Goal: Information Seeking & Learning: Learn about a topic

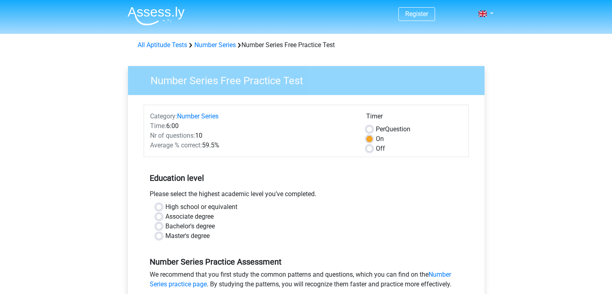
click at [165, 227] on label "Bachelor's degree" at bounding box center [190, 226] width 50 height 10
click at [157, 227] on input "Bachelor's degree" at bounding box center [159, 225] width 6 height 8
radio input "true"
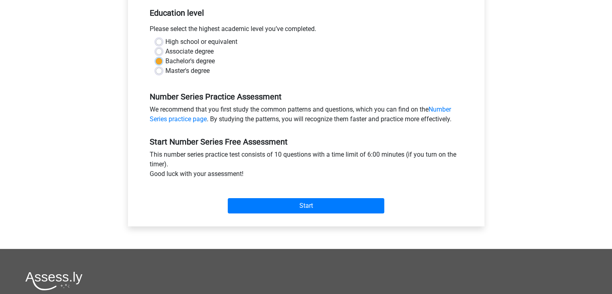
scroll to position [167, 0]
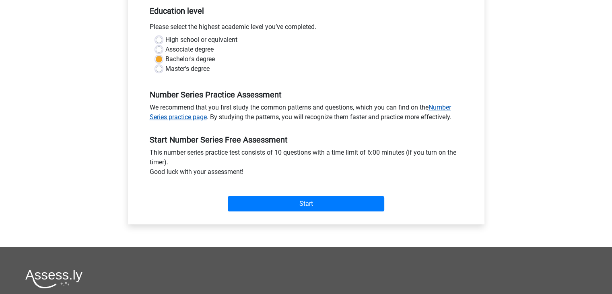
click at [190, 119] on link "Number Series practice page" at bounding box center [300, 111] width 301 height 17
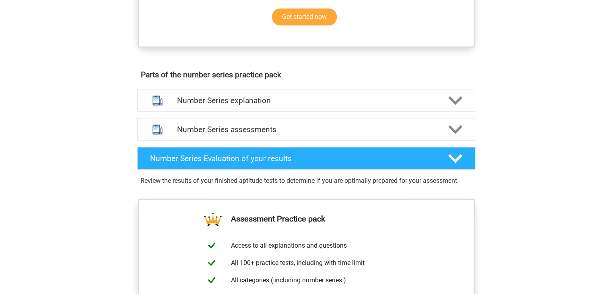
scroll to position [386, 0]
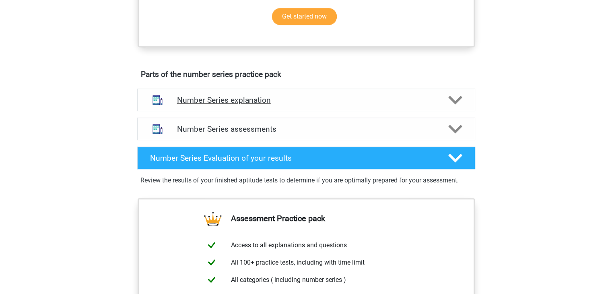
click at [454, 99] on icon at bounding box center [455, 100] width 14 height 14
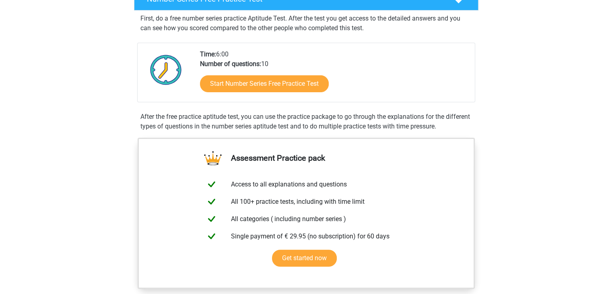
scroll to position [140, 0]
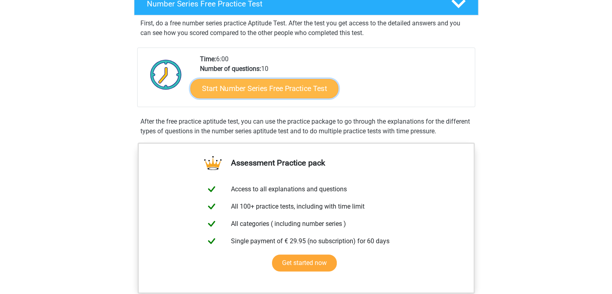
click at [270, 92] on link "Start Number Series Free Practice Test" at bounding box center [264, 87] width 148 height 19
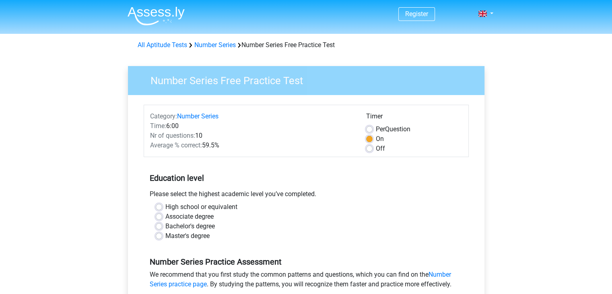
click at [165, 223] on label "Bachelor's degree" at bounding box center [190, 226] width 50 height 10
click at [160, 223] on input "Bachelor's degree" at bounding box center [159, 225] width 6 height 8
radio input "true"
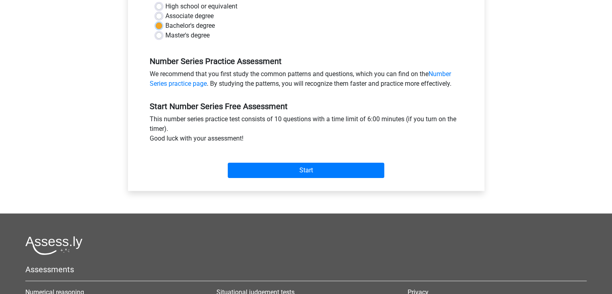
scroll to position [211, 0]
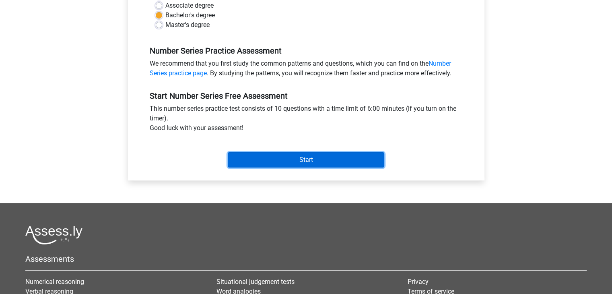
click at [297, 156] on input "Start" at bounding box center [306, 159] width 157 height 15
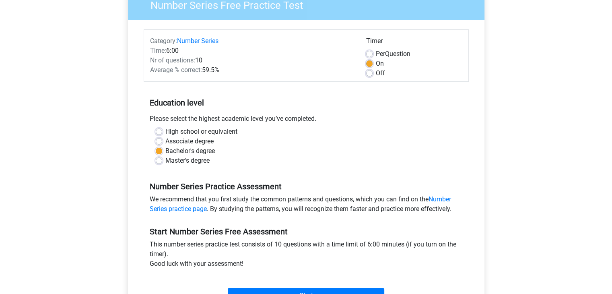
scroll to position [76, 0]
click at [179, 205] on link "Number Series practice page" at bounding box center [300, 203] width 301 height 17
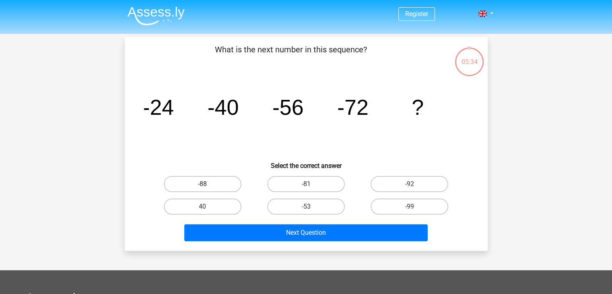
click at [195, 182] on label "-88" at bounding box center [203, 184] width 78 height 16
click at [202, 184] on input "-88" at bounding box center [204, 186] width 5 height 5
radio input "true"
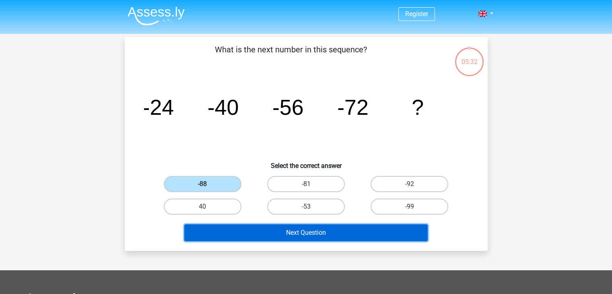
click at [289, 231] on button "Next Question" at bounding box center [305, 232] width 243 height 17
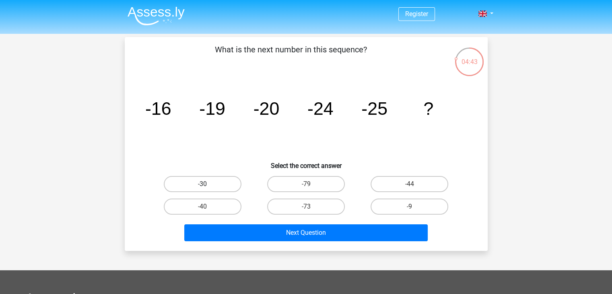
click at [221, 178] on label "-30" at bounding box center [203, 184] width 78 height 16
click at [208, 184] on input "-30" at bounding box center [204, 186] width 5 height 5
radio input "true"
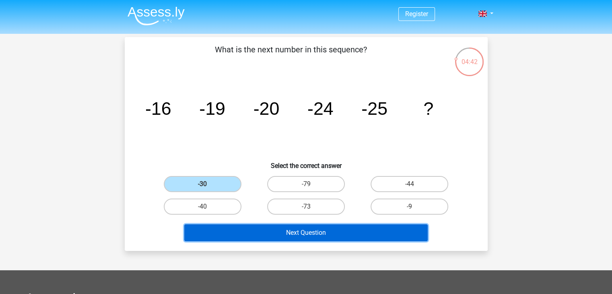
click at [290, 235] on button "Next Question" at bounding box center [305, 232] width 243 height 17
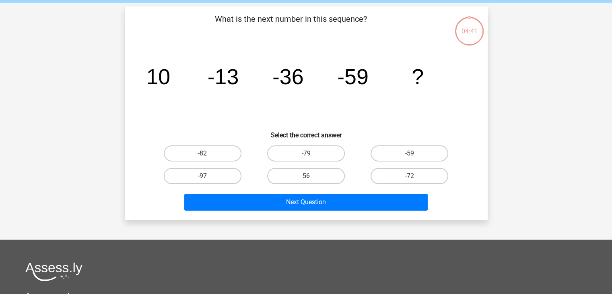
scroll to position [37, 0]
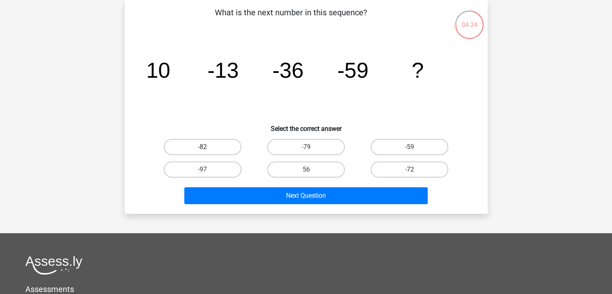
click at [212, 146] on label "-82" at bounding box center [203, 147] width 78 height 16
click at [208, 147] on input "-82" at bounding box center [204, 149] width 5 height 5
radio input "true"
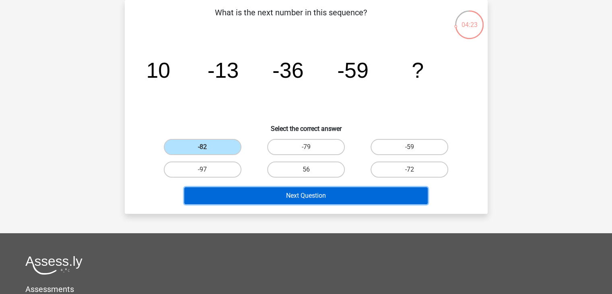
click at [309, 195] on button "Next Question" at bounding box center [305, 195] width 243 height 17
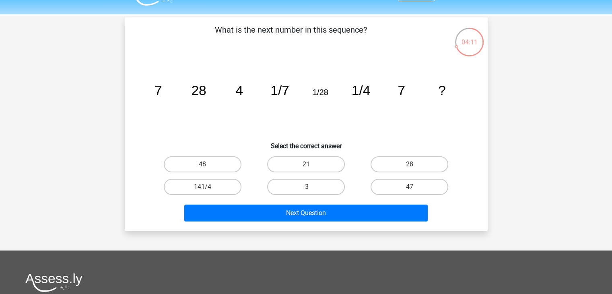
scroll to position [0, 0]
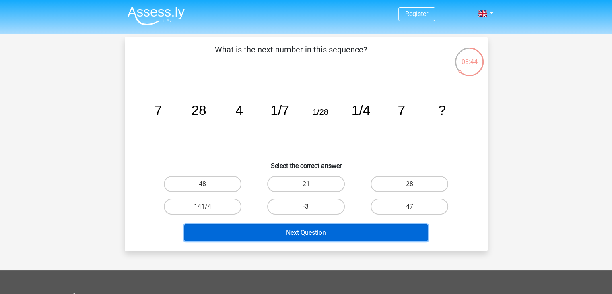
click at [261, 234] on button "Next Question" at bounding box center [305, 232] width 243 height 17
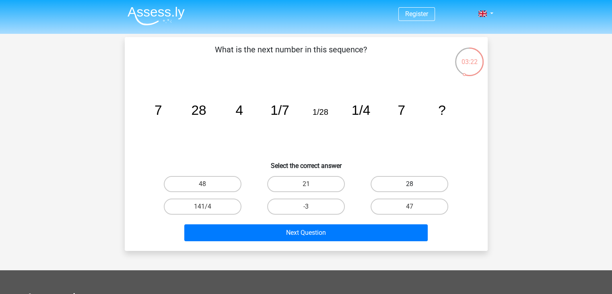
click at [387, 181] on label "28" at bounding box center [410, 184] width 78 height 16
click at [410, 184] on input "28" at bounding box center [412, 186] width 5 height 5
radio input "true"
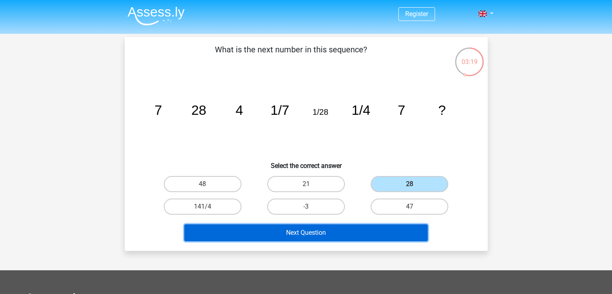
click at [331, 234] on button "Next Question" at bounding box center [305, 232] width 243 height 17
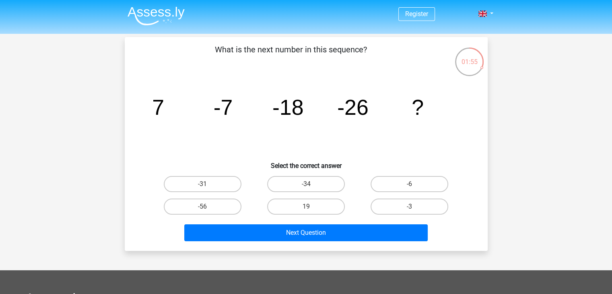
click at [204, 186] on input "-31" at bounding box center [204, 186] width 5 height 5
radio input "true"
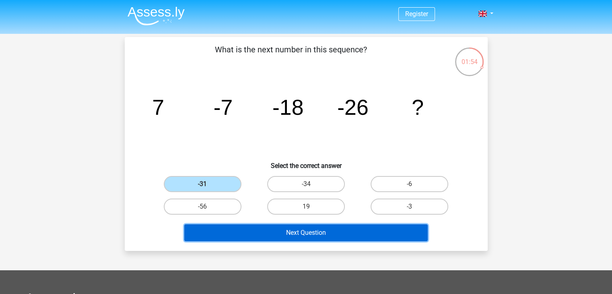
click at [299, 232] on button "Next Question" at bounding box center [305, 232] width 243 height 17
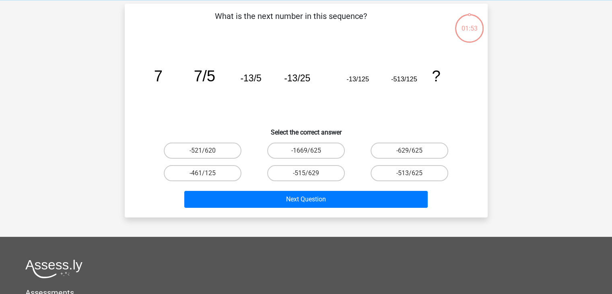
scroll to position [37, 0]
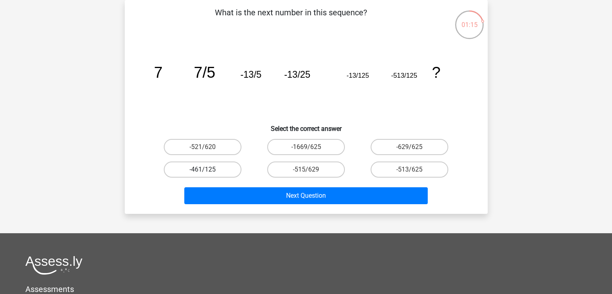
click at [209, 167] on label "-461/125" at bounding box center [203, 169] width 78 height 16
click at [208, 169] on input "-461/125" at bounding box center [204, 171] width 5 height 5
radio input "true"
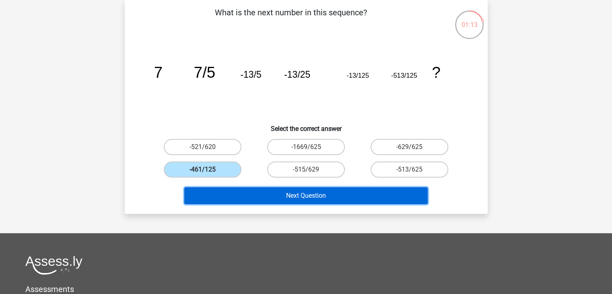
click at [248, 192] on button "Next Question" at bounding box center [305, 195] width 243 height 17
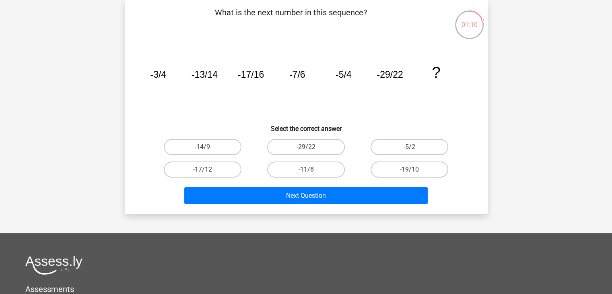
scroll to position [0, 0]
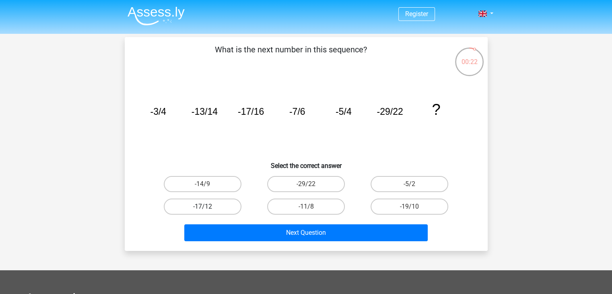
click at [219, 203] on label "-17/12" at bounding box center [203, 206] width 78 height 16
click at [208, 206] on input "-17/12" at bounding box center [204, 208] width 5 height 5
radio input "true"
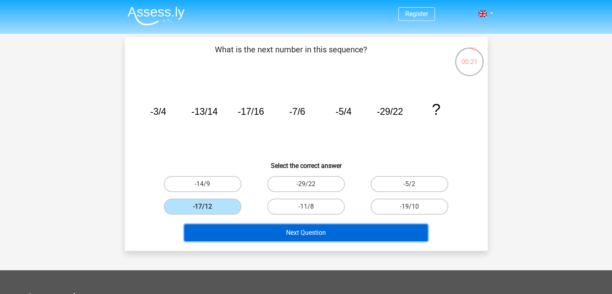
click at [283, 236] on button "Next Question" at bounding box center [305, 232] width 243 height 17
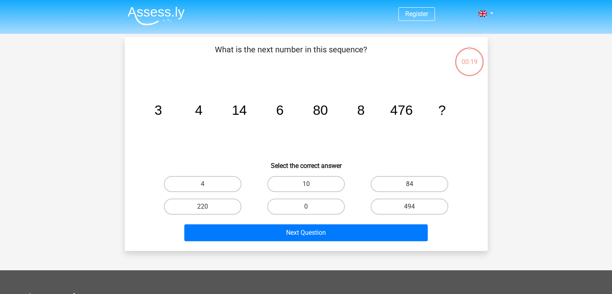
scroll to position [37, 0]
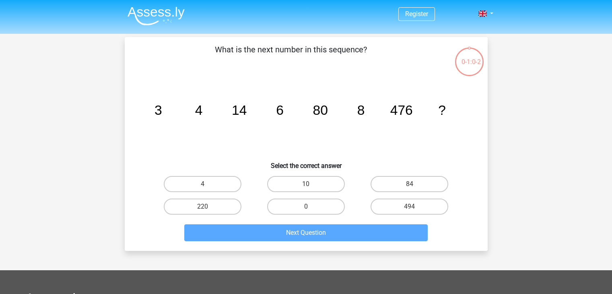
scroll to position [37, 0]
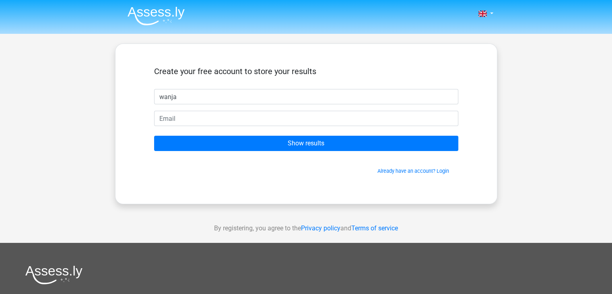
type input "Wanja"
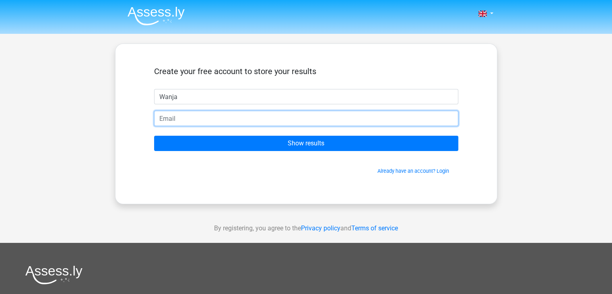
click at [214, 114] on input "email" at bounding box center [306, 118] width 304 height 15
type input "[EMAIL_ADDRESS][DOMAIN_NAME]"
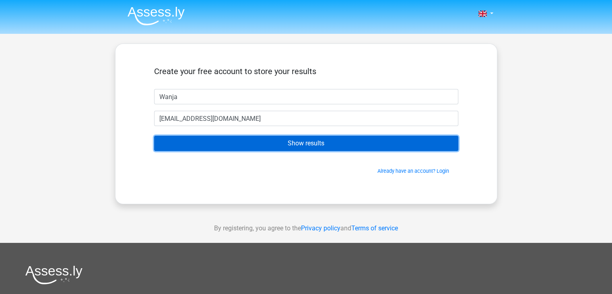
click at [270, 143] on input "Show results" at bounding box center [306, 143] width 304 height 15
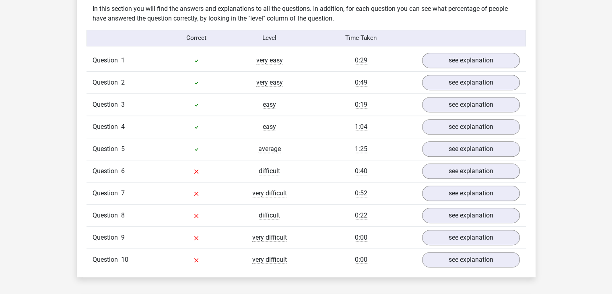
scroll to position [629, 0]
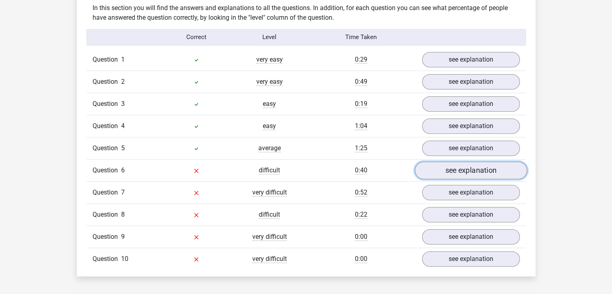
click at [448, 165] on link "see explanation" at bounding box center [471, 170] width 112 height 18
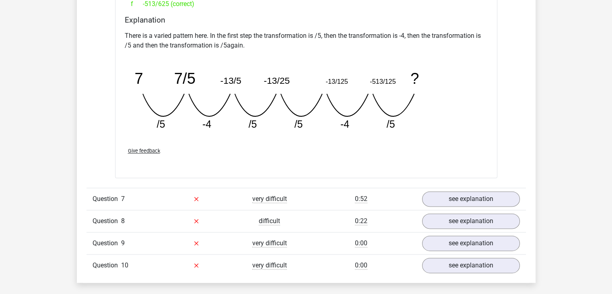
scroll to position [984, 0]
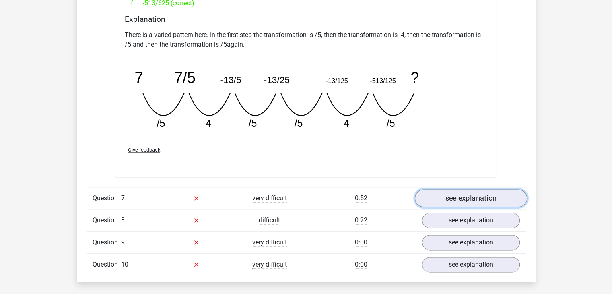
click at [482, 195] on link "see explanation" at bounding box center [471, 198] width 112 height 18
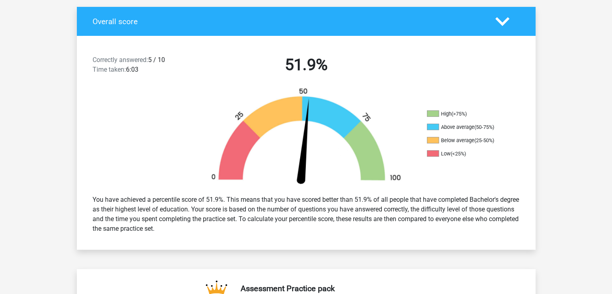
scroll to position [0, 0]
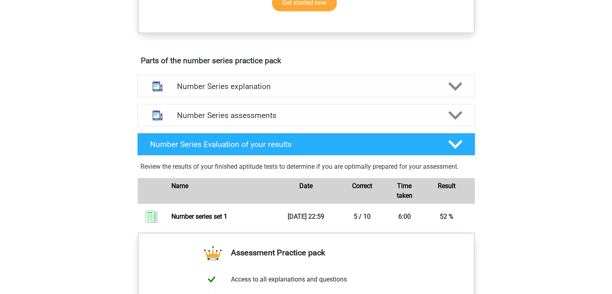
scroll to position [400, 0]
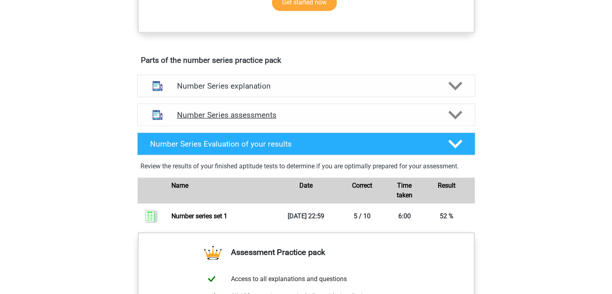
click at [456, 109] on icon at bounding box center [455, 115] width 14 height 14
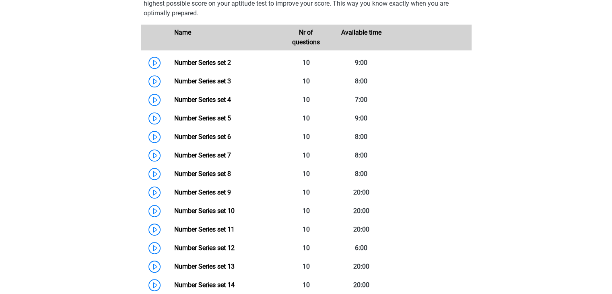
scroll to position [534, 0]
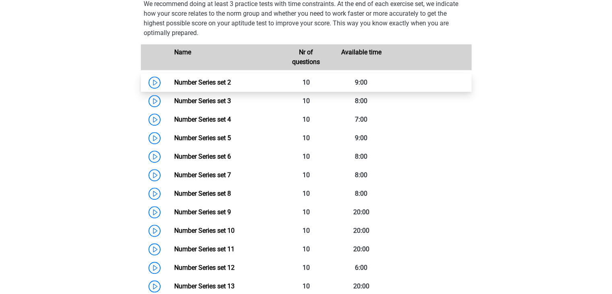
click at [174, 82] on link "Number Series set 2" at bounding box center [202, 82] width 57 height 8
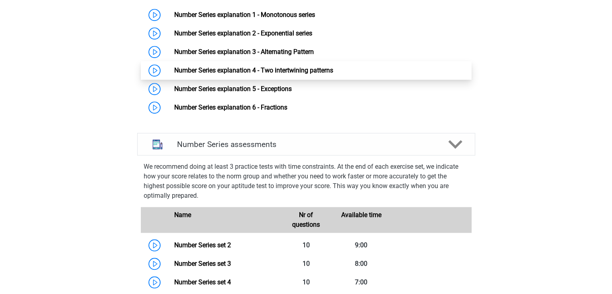
click at [174, 74] on link "Number Series explanation 4 - Two intertwining patterns" at bounding box center [253, 70] width 159 height 8
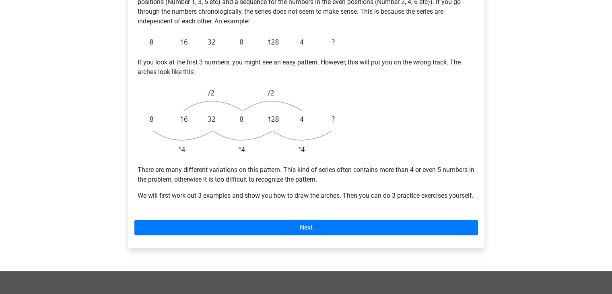
scroll to position [186, 0]
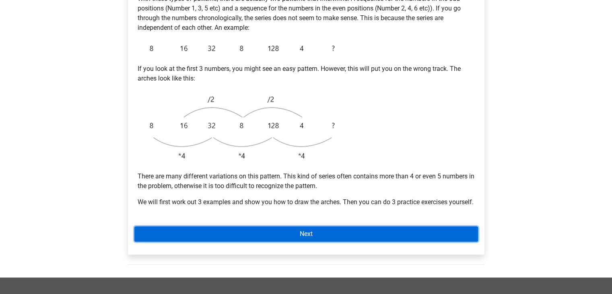
click at [262, 240] on link "Next" at bounding box center [306, 233] width 344 height 15
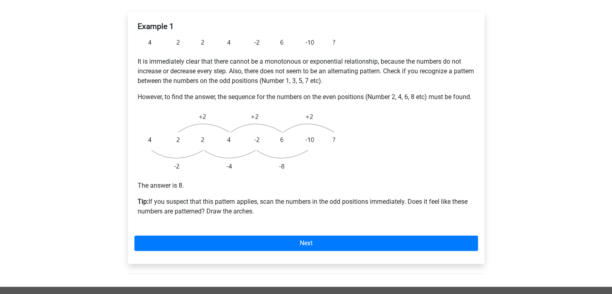
scroll to position [146, 0]
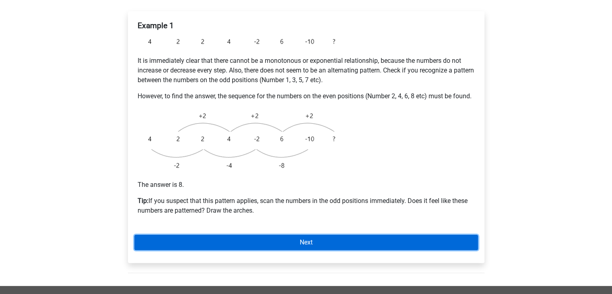
click at [274, 250] on link "Next" at bounding box center [306, 242] width 344 height 15
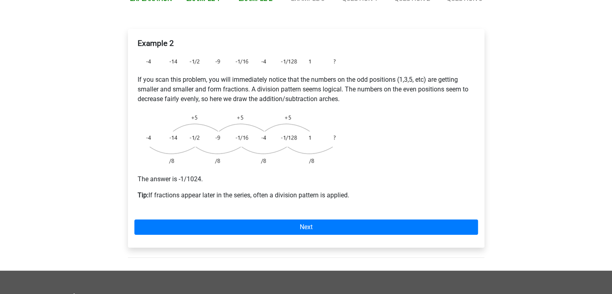
scroll to position [130, 0]
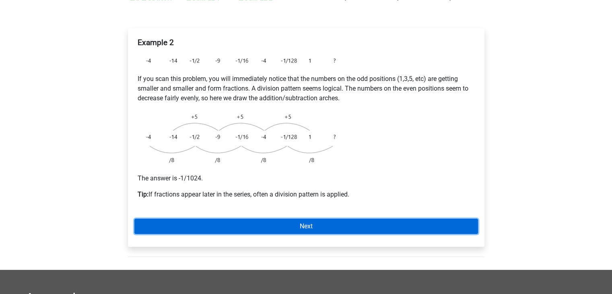
click at [307, 222] on link "Next" at bounding box center [306, 226] width 344 height 15
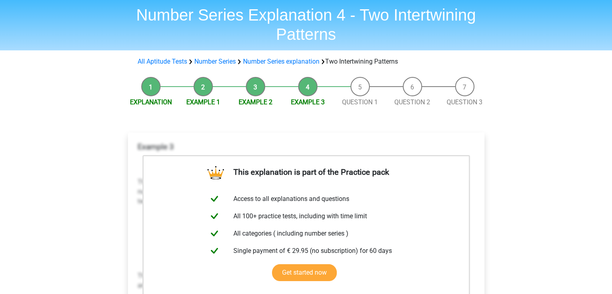
scroll to position [25, 0]
click at [223, 63] on link "Number Series" at bounding box center [214, 62] width 41 height 8
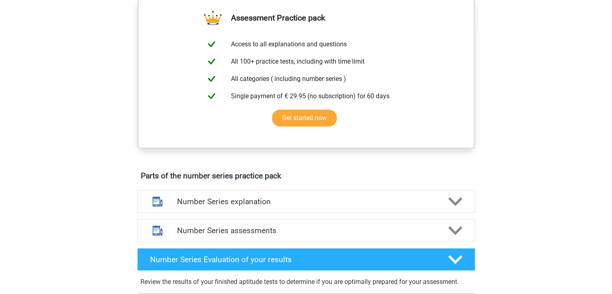
scroll to position [286, 0]
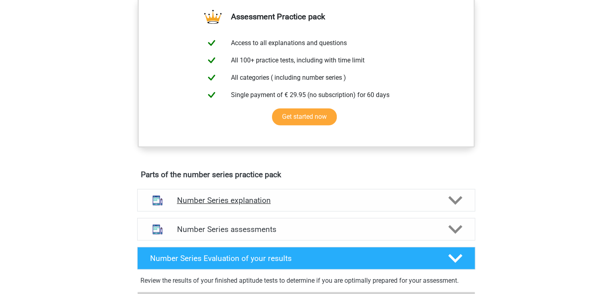
click at [451, 200] on icon at bounding box center [455, 200] width 14 height 14
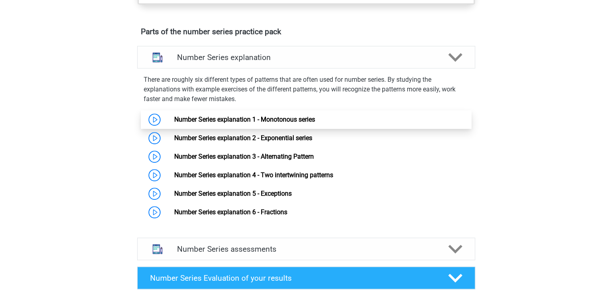
scroll to position [429, 0]
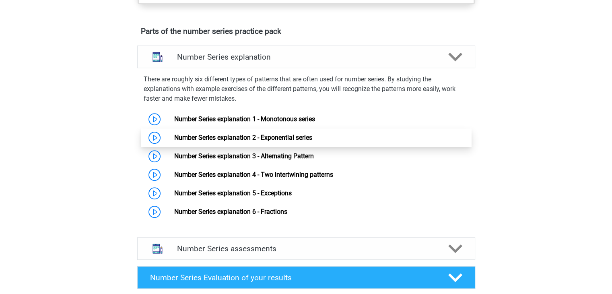
click at [286, 140] on link "Number Series explanation 2 - Exponential series" at bounding box center [243, 138] width 138 height 8
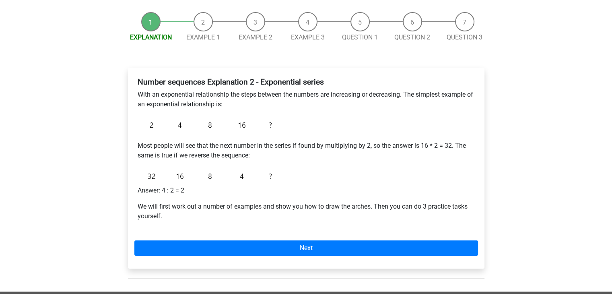
scroll to position [71, 0]
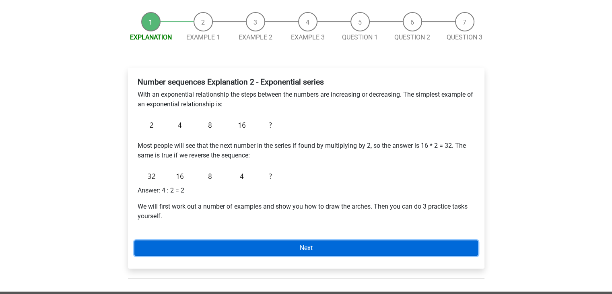
click at [235, 245] on link "Next" at bounding box center [306, 247] width 344 height 15
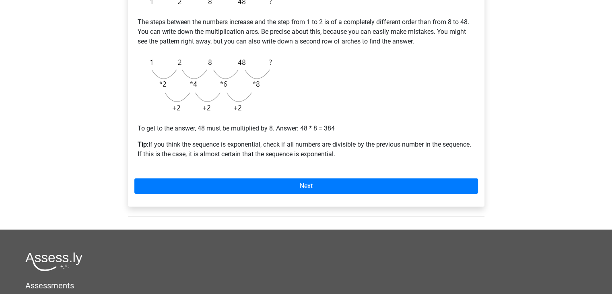
scroll to position [172, 0]
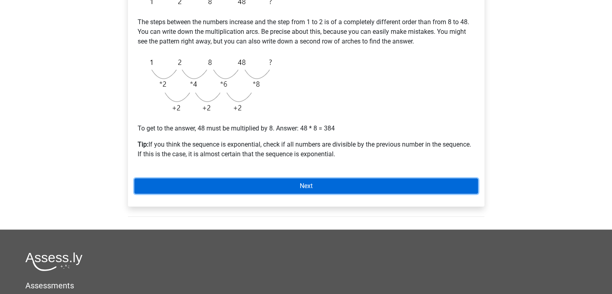
click at [237, 186] on link "Next" at bounding box center [306, 185] width 344 height 15
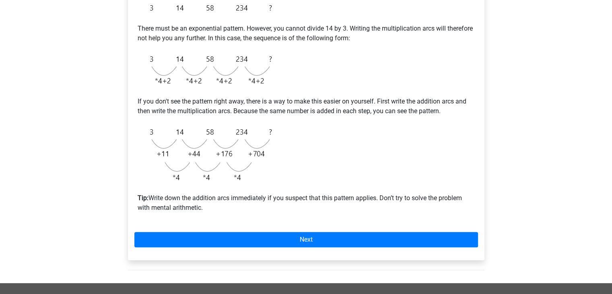
scroll to position [166, 0]
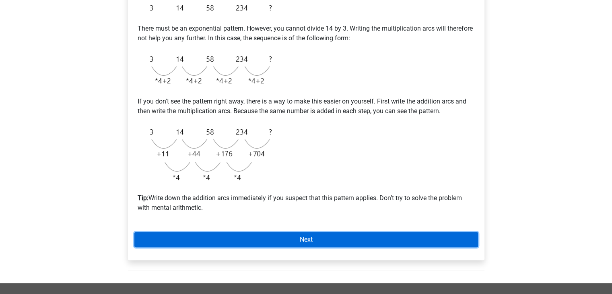
click at [254, 240] on link "Next" at bounding box center [306, 239] width 344 height 15
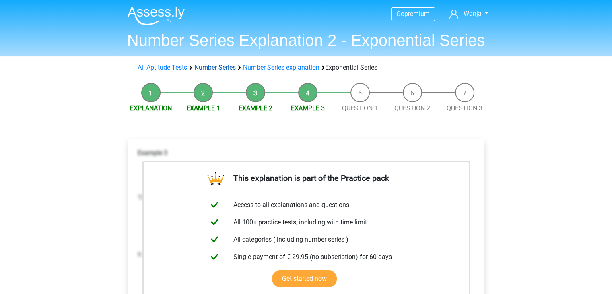
click at [220, 66] on link "Number Series" at bounding box center [214, 68] width 41 height 8
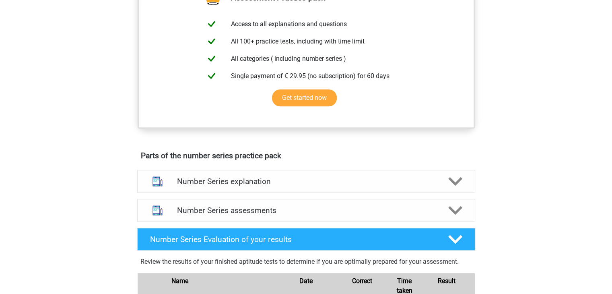
scroll to position [309, 0]
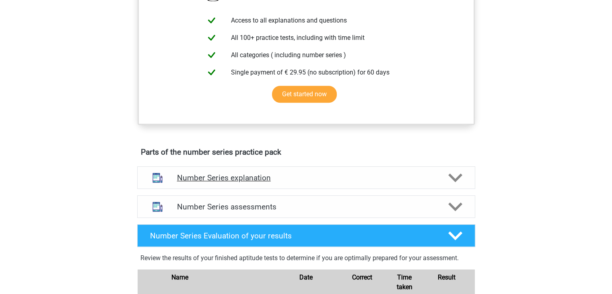
click at [248, 173] on h4 "Number Series explanation" at bounding box center [306, 177] width 258 height 9
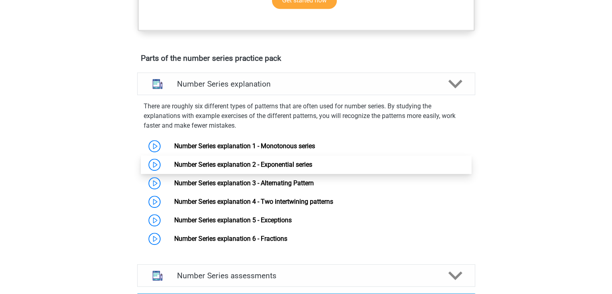
scroll to position [406, 0]
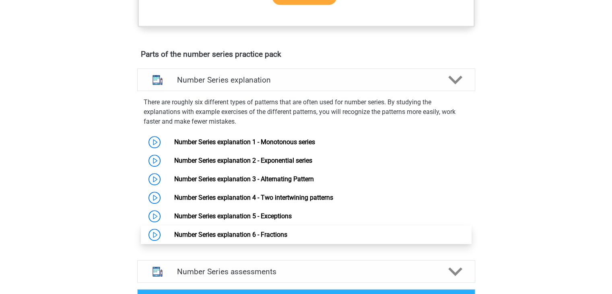
click at [191, 231] on link "Number Series explanation 6 - Fractions" at bounding box center [230, 235] width 113 height 8
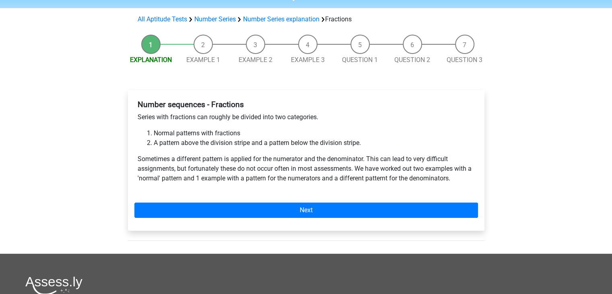
scroll to position [46, 0]
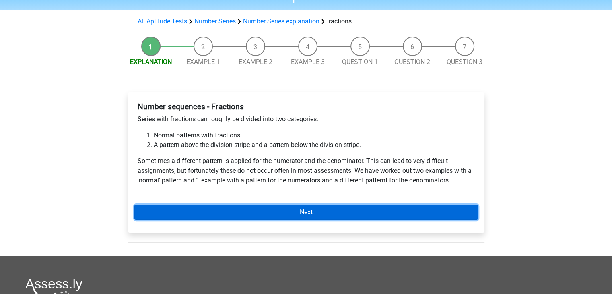
click at [278, 206] on link "Next" at bounding box center [306, 211] width 344 height 15
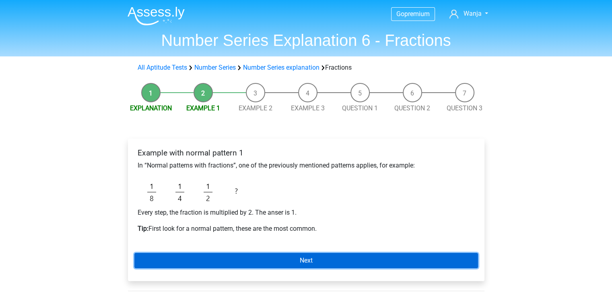
click at [221, 267] on link "Next" at bounding box center [306, 260] width 344 height 15
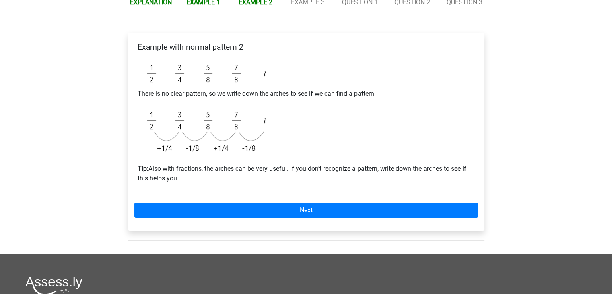
scroll to position [101, 0]
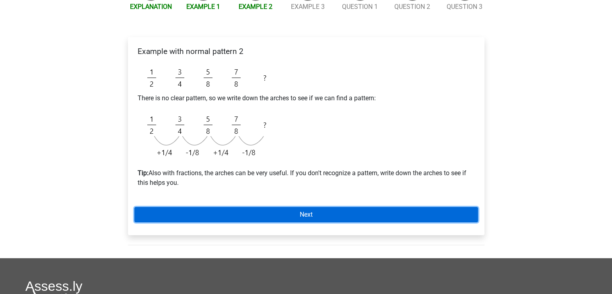
click at [248, 215] on link "Next" at bounding box center [306, 214] width 344 height 15
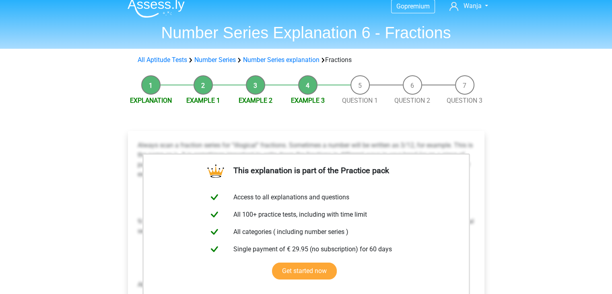
scroll to position [6, 0]
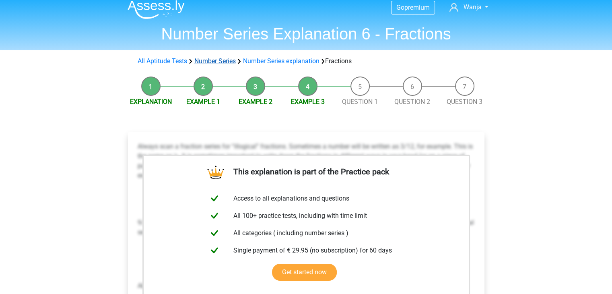
click at [217, 62] on link "Number Series" at bounding box center [214, 61] width 41 height 8
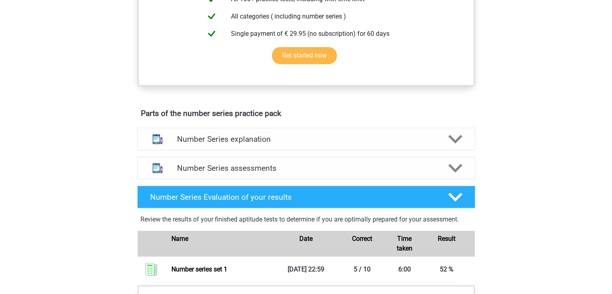
scroll to position [348, 0]
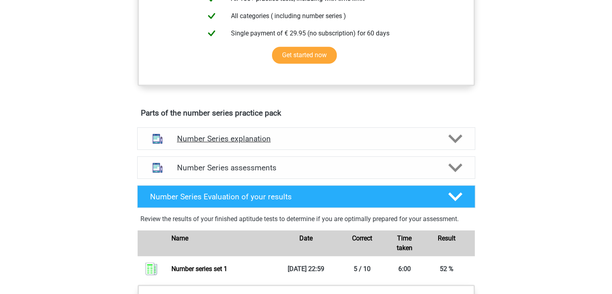
click at [245, 136] on h4 "Number Series explanation" at bounding box center [306, 138] width 258 height 9
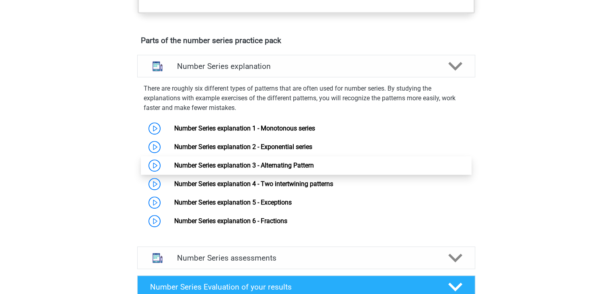
scroll to position [425, 0]
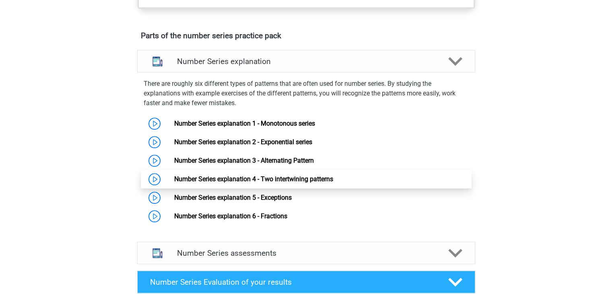
click at [241, 175] on link "Number Series explanation 4 - Two intertwining patterns" at bounding box center [253, 179] width 159 height 8
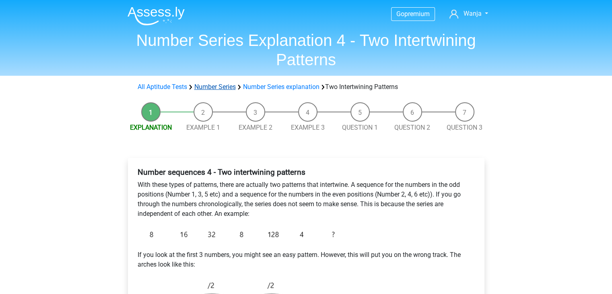
click at [215, 83] on link "Number Series" at bounding box center [214, 87] width 41 height 8
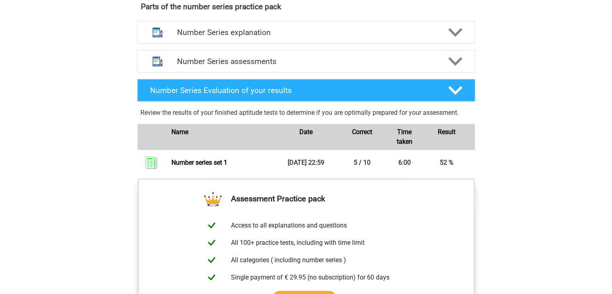
scroll to position [359, 0]
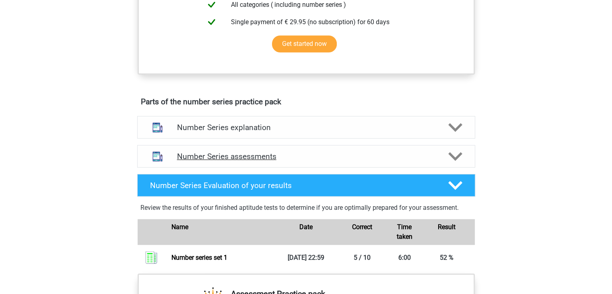
click at [454, 151] on icon at bounding box center [455, 156] width 14 height 14
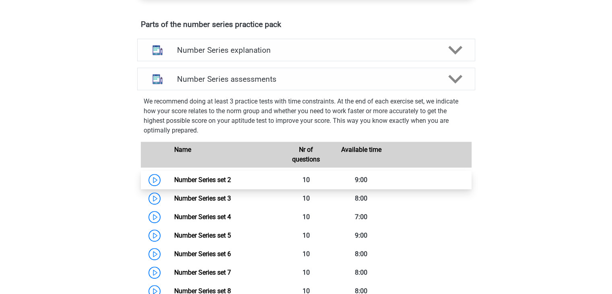
scroll to position [438, 0]
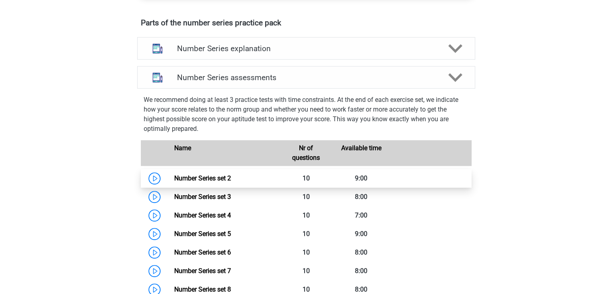
click at [231, 174] on link "Number Series set 2" at bounding box center [202, 178] width 57 height 8
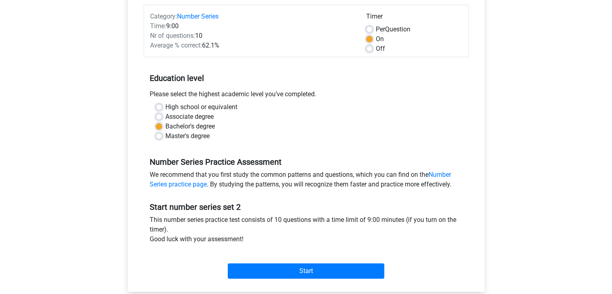
scroll to position [101, 0]
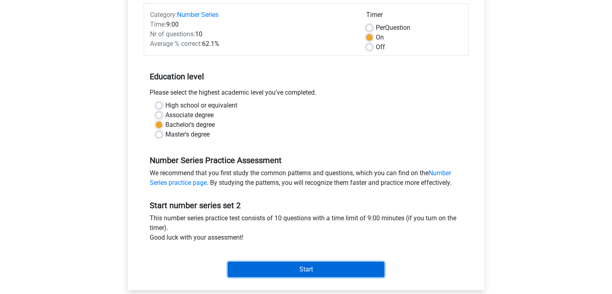
click at [265, 267] on input "Start" at bounding box center [306, 269] width 157 height 15
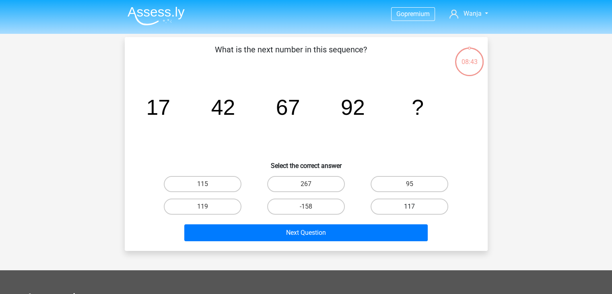
click at [410, 202] on label "117" at bounding box center [410, 206] width 78 height 16
click at [410, 206] on input "117" at bounding box center [412, 208] width 5 height 5
radio input "true"
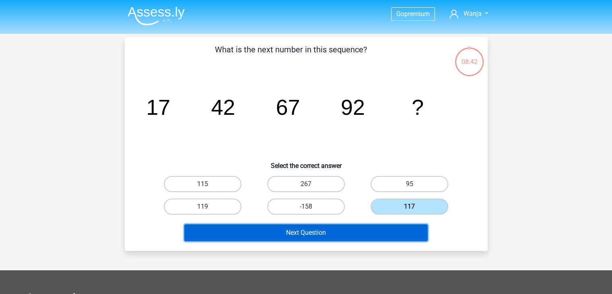
click at [343, 233] on button "Next Question" at bounding box center [305, 232] width 243 height 17
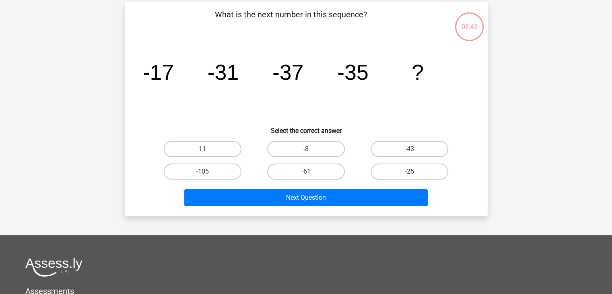
scroll to position [37, 0]
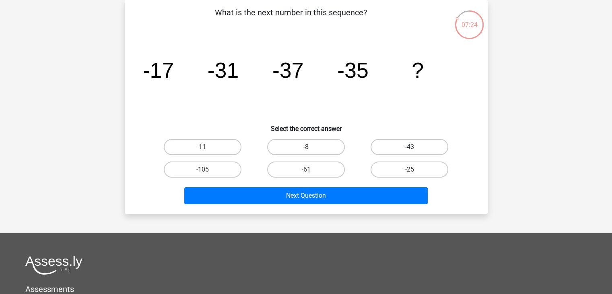
click at [392, 152] on label "-43" at bounding box center [410, 147] width 78 height 16
click at [410, 152] on input "-43" at bounding box center [412, 149] width 5 height 5
radio input "true"
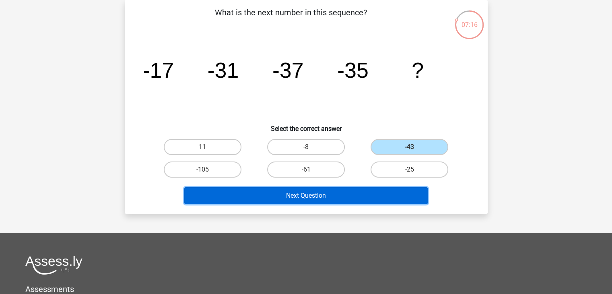
click at [334, 191] on button "Next Question" at bounding box center [305, 195] width 243 height 17
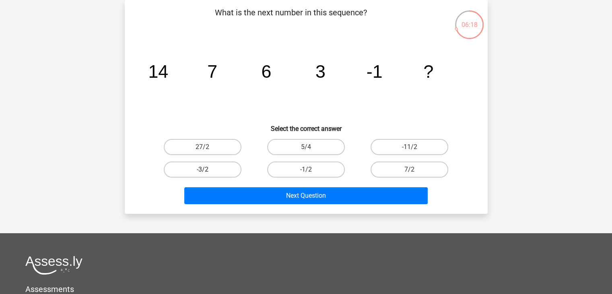
click at [229, 167] on label "-3/2" at bounding box center [203, 169] width 78 height 16
click at [208, 169] on input "-3/2" at bounding box center [204, 171] width 5 height 5
radio input "true"
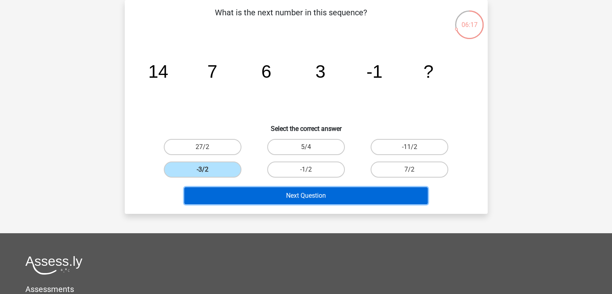
click at [303, 192] on button "Next Question" at bounding box center [305, 195] width 243 height 17
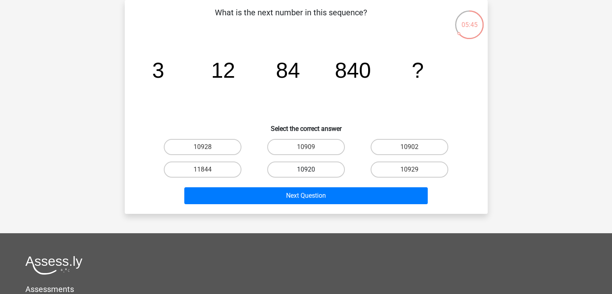
click at [314, 165] on label "10920" at bounding box center [306, 169] width 78 height 16
click at [311, 169] on input "10920" at bounding box center [308, 171] width 5 height 5
radio input "true"
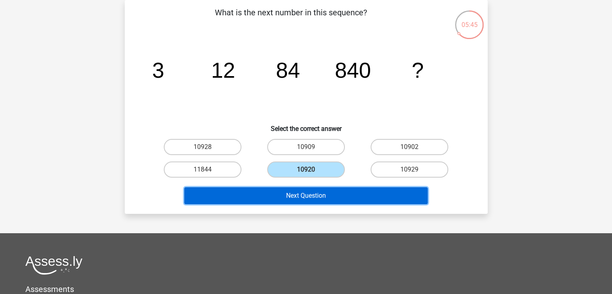
click at [317, 196] on button "Next Question" at bounding box center [305, 195] width 243 height 17
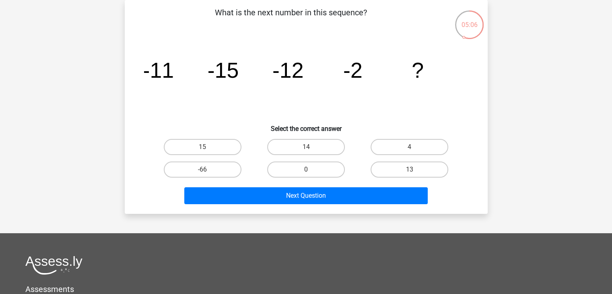
scroll to position [0, 0]
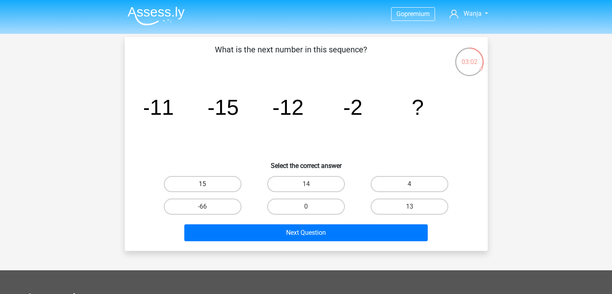
click at [225, 178] on label "15" at bounding box center [203, 184] width 78 height 16
click at [208, 184] on input "15" at bounding box center [204, 186] width 5 height 5
radio input "true"
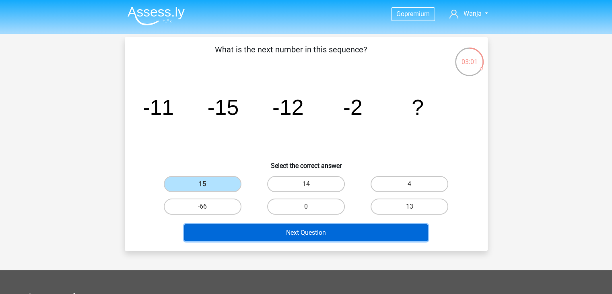
click at [318, 232] on button "Next Question" at bounding box center [305, 232] width 243 height 17
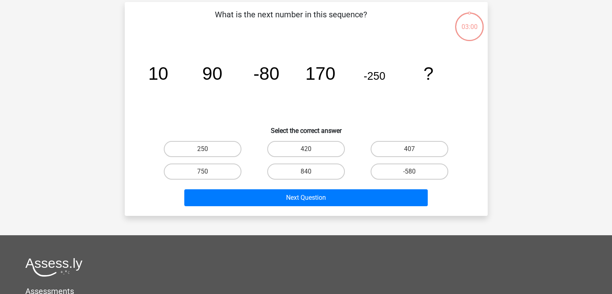
scroll to position [37, 0]
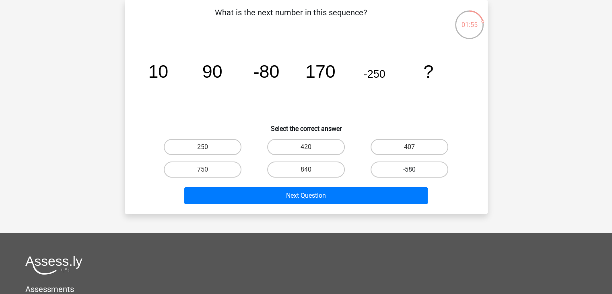
click at [417, 167] on label "-580" at bounding box center [410, 169] width 78 height 16
click at [415, 169] on input "-580" at bounding box center [412, 171] width 5 height 5
radio input "true"
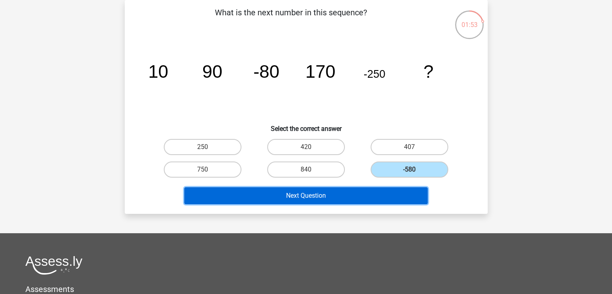
click at [381, 192] on button "Next Question" at bounding box center [305, 195] width 243 height 17
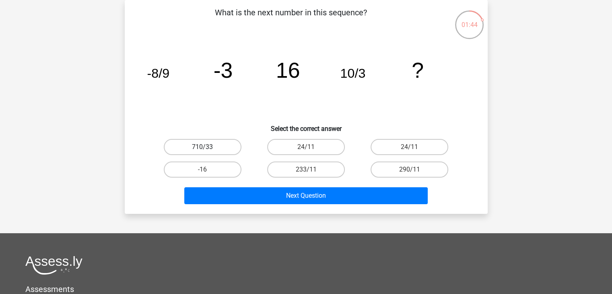
click at [175, 149] on label "710/33" at bounding box center [203, 147] width 78 height 16
click at [202, 149] on input "710/33" at bounding box center [204, 149] width 5 height 5
radio input "true"
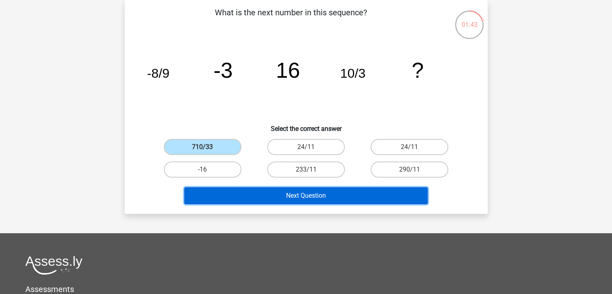
click at [285, 195] on button "Next Question" at bounding box center [305, 195] width 243 height 17
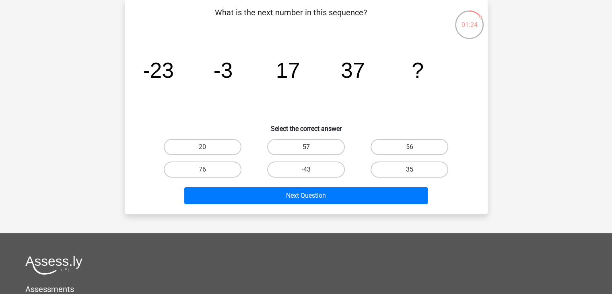
click at [319, 145] on label "57" at bounding box center [306, 147] width 78 height 16
click at [311, 147] on input "57" at bounding box center [308, 149] width 5 height 5
radio input "true"
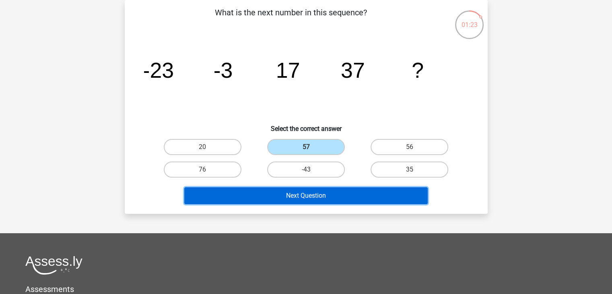
click at [341, 198] on button "Next Question" at bounding box center [305, 195] width 243 height 17
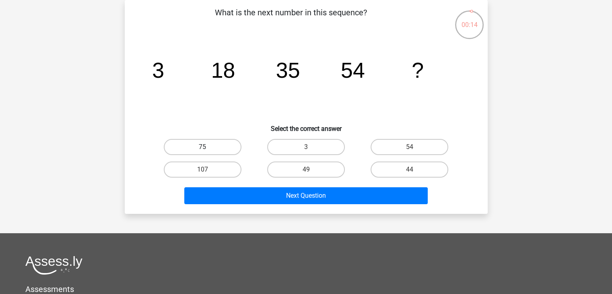
click at [223, 147] on label "75" at bounding box center [203, 147] width 78 height 16
click at [208, 147] on input "75" at bounding box center [204, 149] width 5 height 5
radio input "true"
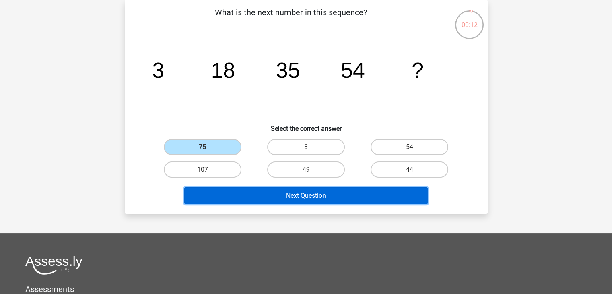
click at [310, 197] on button "Next Question" at bounding box center [305, 195] width 243 height 17
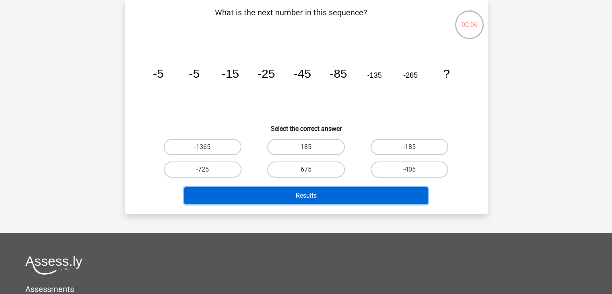
click at [331, 199] on button "Results" at bounding box center [305, 195] width 243 height 17
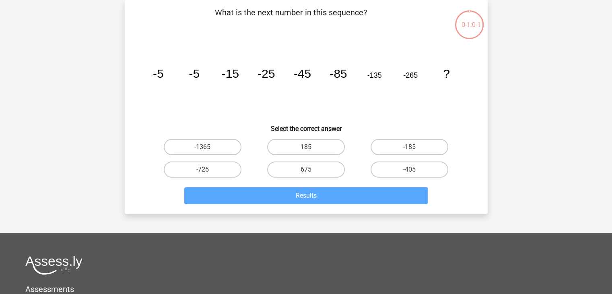
scroll to position [37, 0]
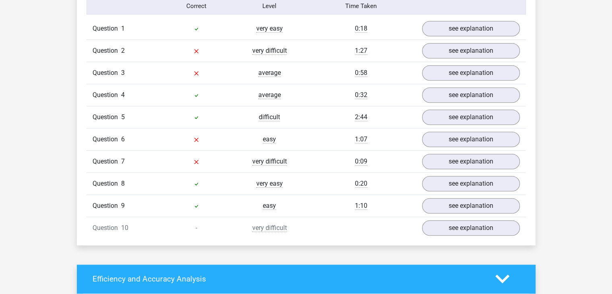
scroll to position [660, 0]
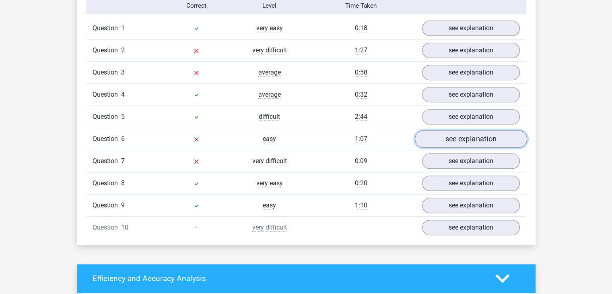
click at [453, 134] on link "see explanation" at bounding box center [471, 139] width 112 height 18
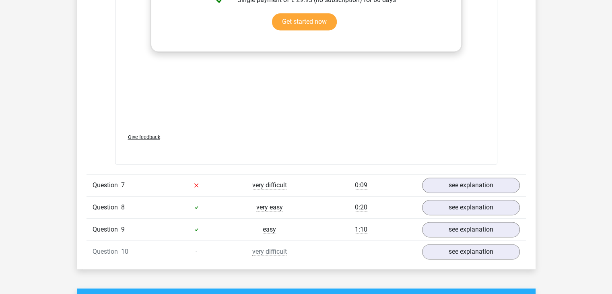
scroll to position [1133, 0]
